Goal: Task Accomplishment & Management: Complete application form

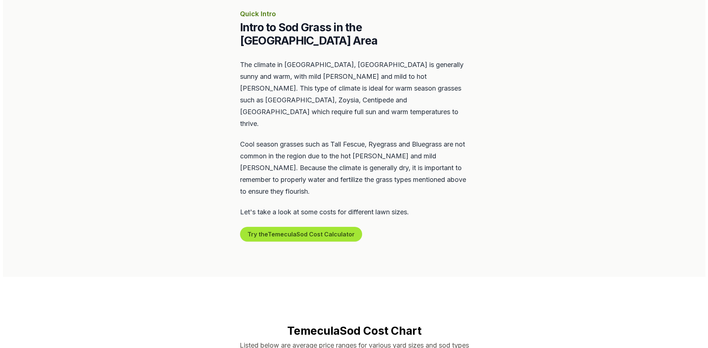
scroll to position [368, 0]
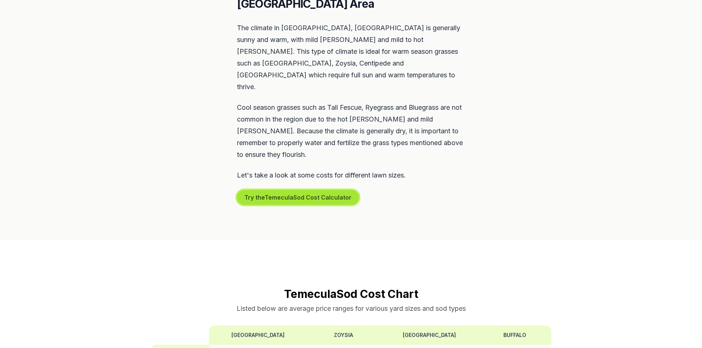
click at [305, 190] on button "Try the Temecula Sod Cost Calculator" at bounding box center [298, 197] width 122 height 15
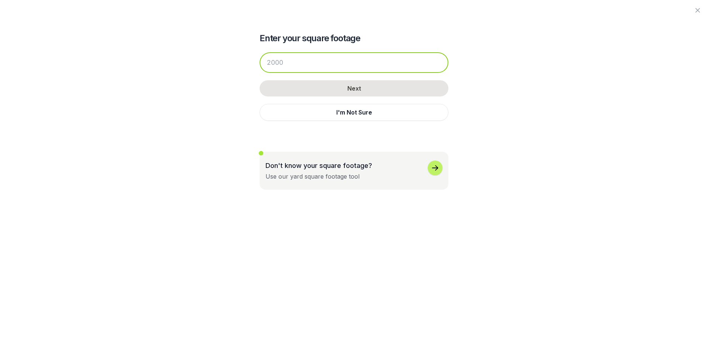
click at [332, 68] on input "number" at bounding box center [353, 62] width 189 height 21
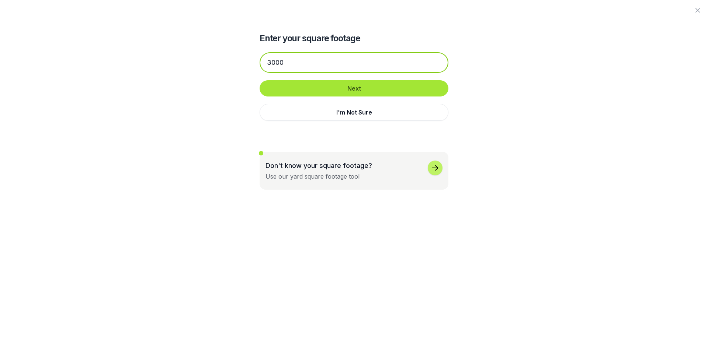
type input "3000"
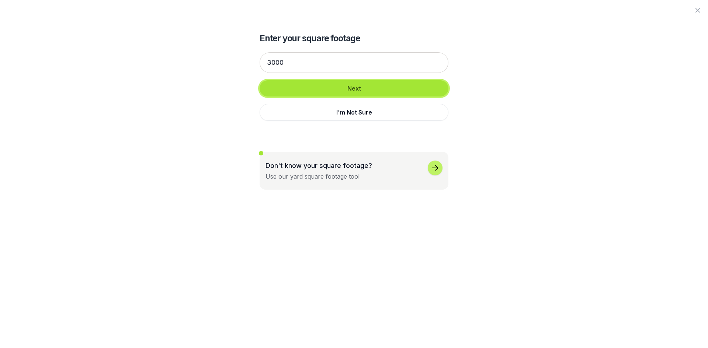
click at [346, 87] on button "Next" at bounding box center [353, 88] width 189 height 16
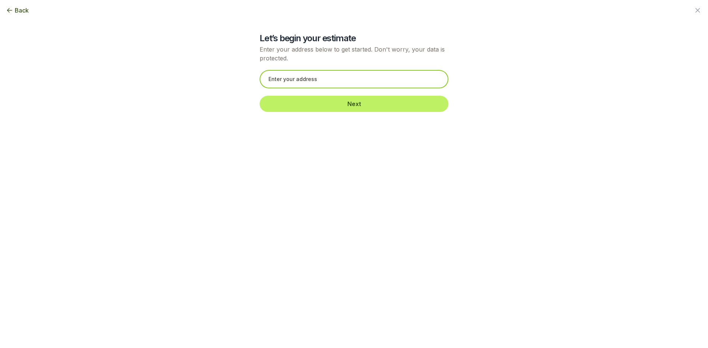
click at [341, 81] on input "text" at bounding box center [353, 79] width 189 height 18
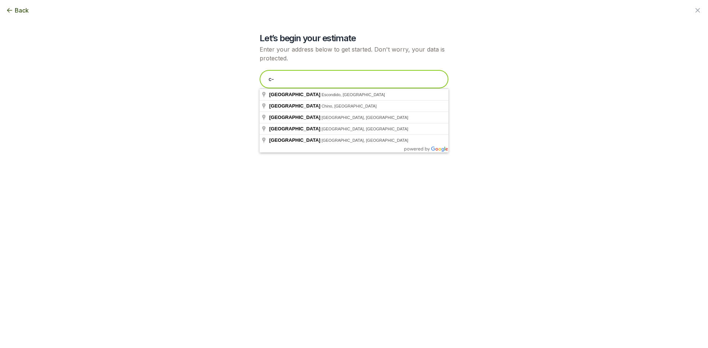
type input "c"
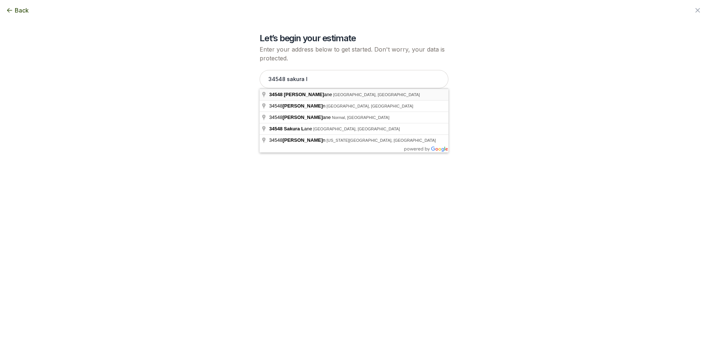
type input "[STREET_ADDRESS]"
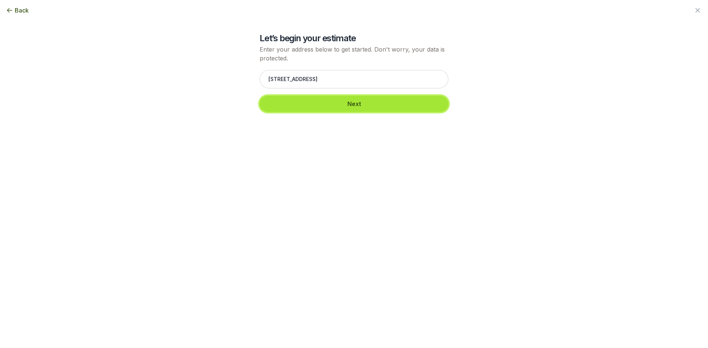
click at [303, 102] on button "Next" at bounding box center [353, 104] width 189 height 16
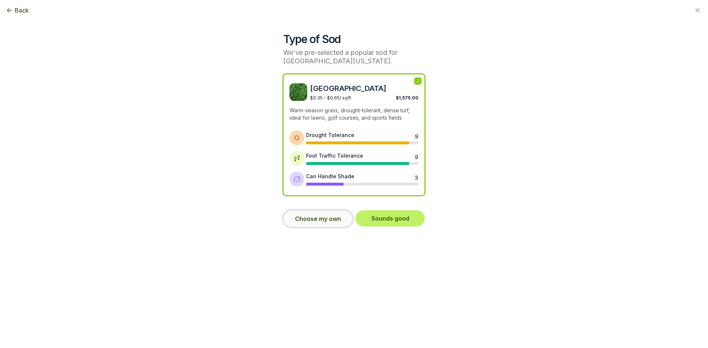
click at [339, 218] on button "Choose my own" at bounding box center [317, 218] width 69 height 17
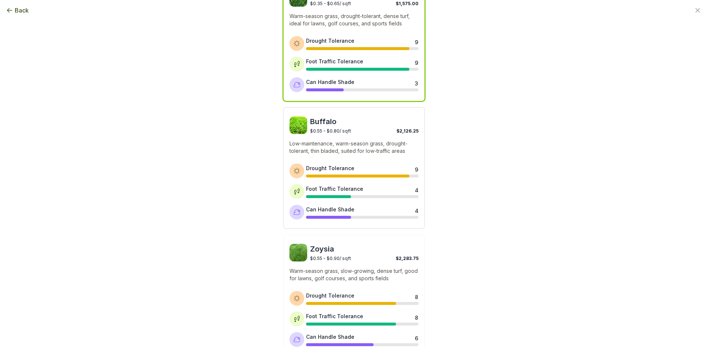
scroll to position [21, 0]
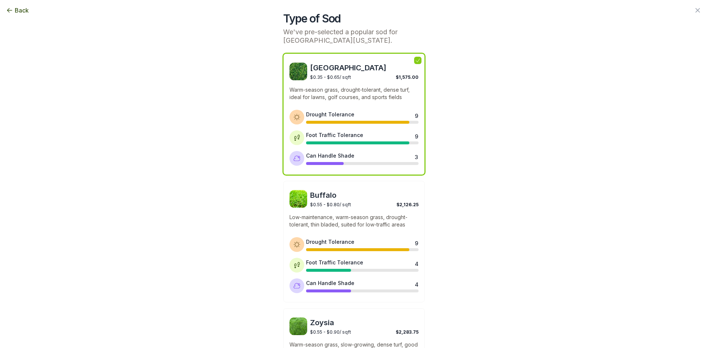
click at [357, 95] on p "Warm-season grass, drought-tolerant, dense turf, ideal for lawns, golf courses,…" at bounding box center [353, 93] width 129 height 15
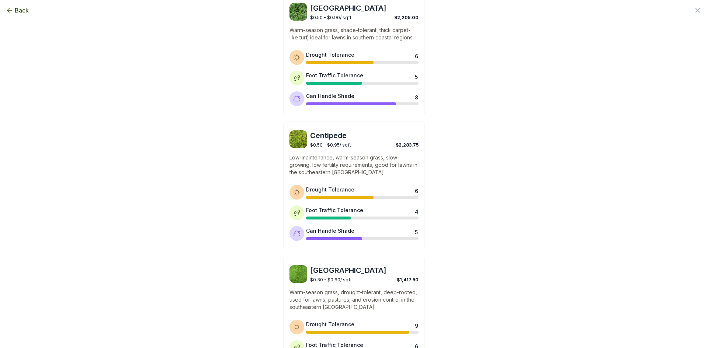
scroll to position [537, 0]
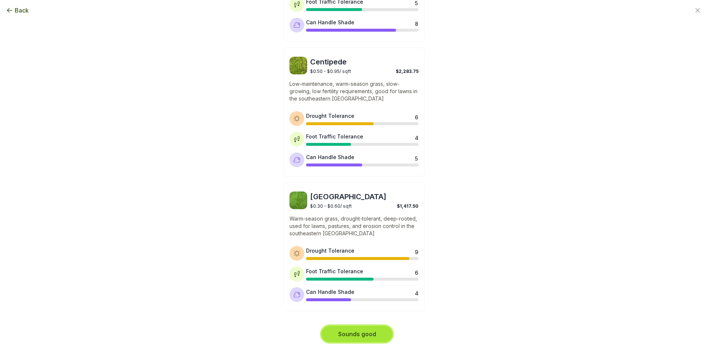
click at [370, 337] on button "Sounds good" at bounding box center [356, 334] width 71 height 16
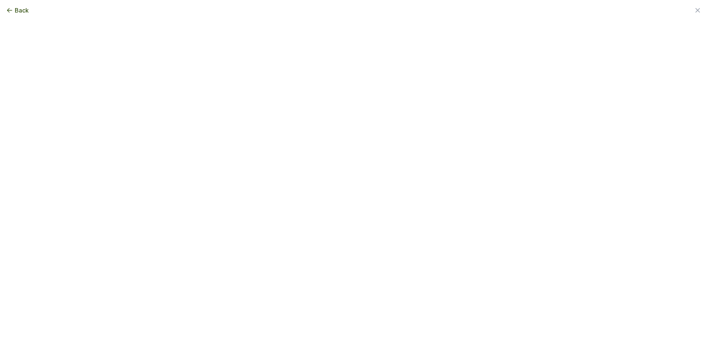
scroll to position [0, 0]
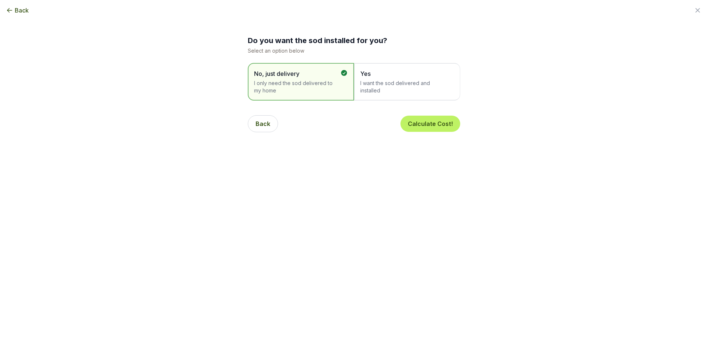
click at [382, 87] on span "I want the sod delivered and installed" at bounding box center [403, 87] width 86 height 15
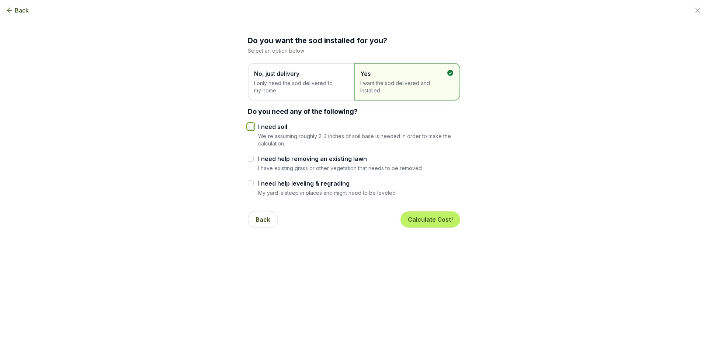
click at [249, 128] on input "I need soil" at bounding box center [251, 127] width 6 height 6
checkbox input "true"
click at [429, 219] on button "Calculate Cost!" at bounding box center [430, 220] width 60 height 16
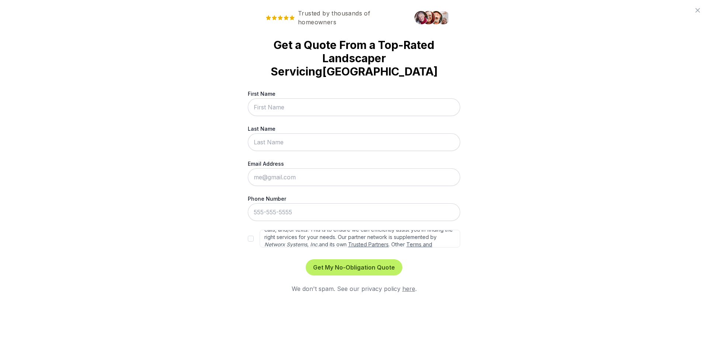
scroll to position [33, 0]
click at [304, 108] on input "First Name" at bounding box center [354, 107] width 212 height 18
type input "[PERSON_NAME]"
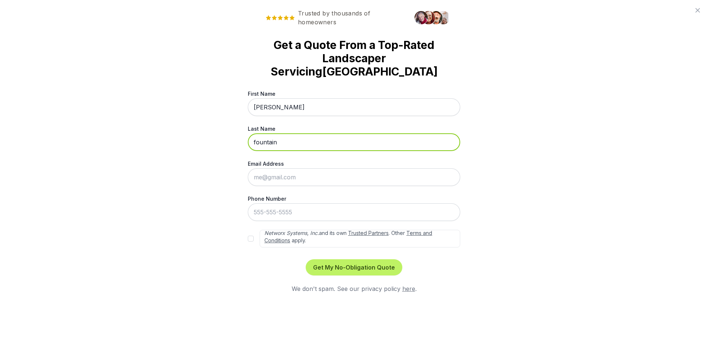
type input "fountain"
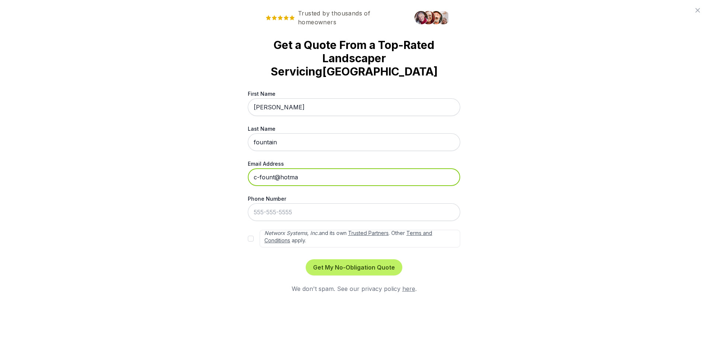
type input "[EMAIL_ADDRESS][DOMAIN_NAME]"
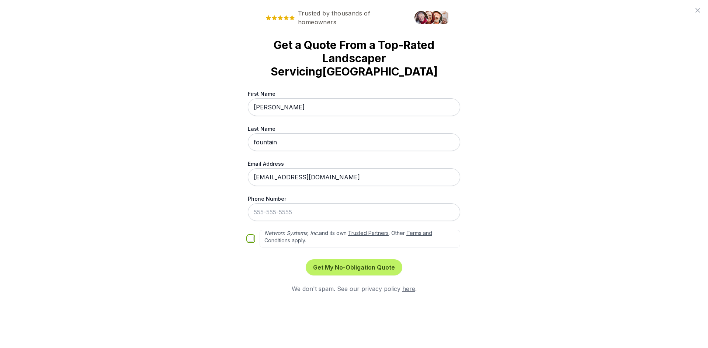
click at [248, 238] on input "By submitting this form, you consent to be contacted by sod installers at the n…" at bounding box center [251, 239] width 6 height 6
checkbox input "true"
click at [322, 268] on button "Get My No-Obligation Quote" at bounding box center [353, 267] width 97 height 16
click at [295, 197] on label "Phone Number" at bounding box center [354, 199] width 212 height 8
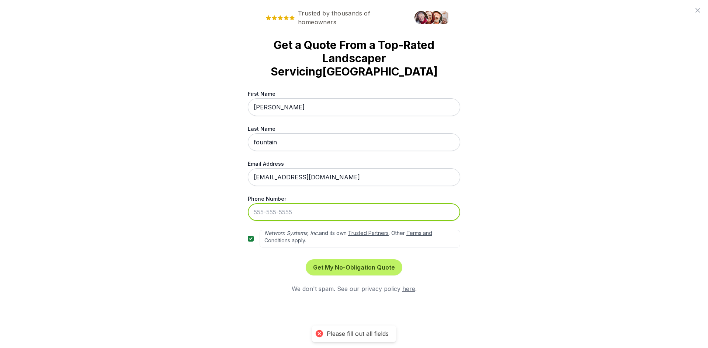
click at [295, 203] on input "Phone Number" at bounding box center [354, 212] width 212 height 18
click at [297, 210] on input "Phone Number" at bounding box center [354, 212] width 212 height 18
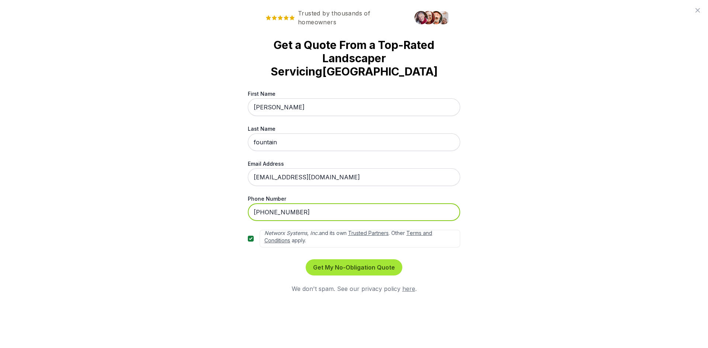
type input "[PHONE_NUMBER]"
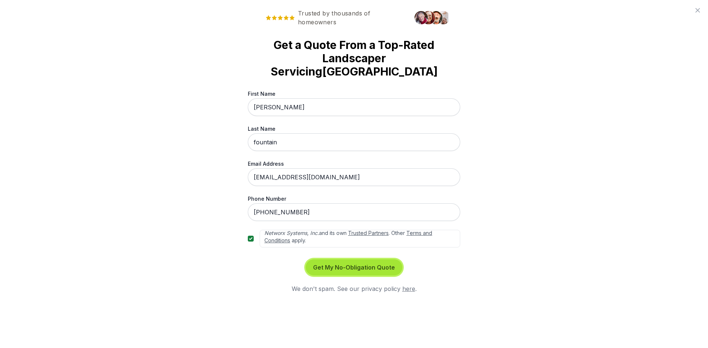
click at [333, 267] on button "Get My No-Obligation Quote" at bounding box center [353, 267] width 97 height 16
